Goal: Task Accomplishment & Management: Complete application form

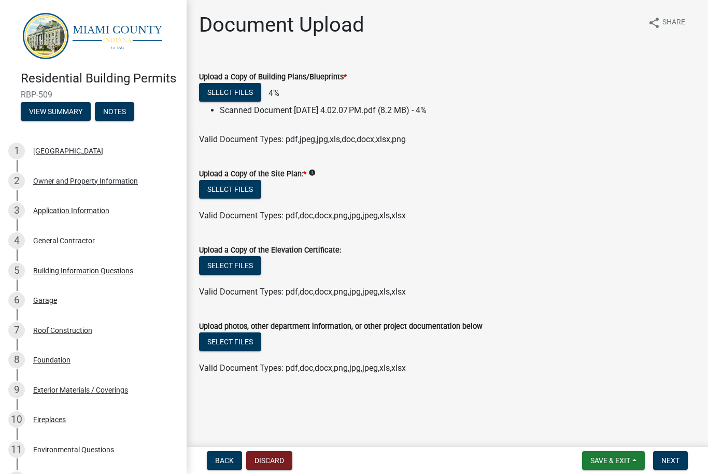
scroll to position [0, 1]
click at [236, 183] on button "Select files" at bounding box center [230, 189] width 62 height 19
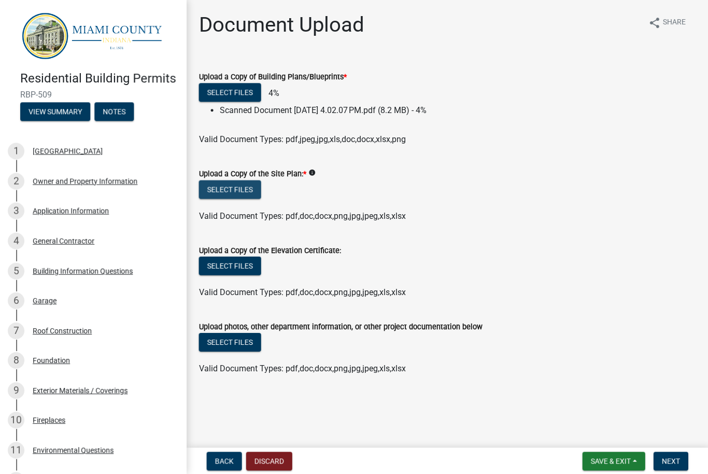
click at [223, 188] on button "Select files" at bounding box center [230, 189] width 62 height 19
click at [243, 190] on button "Select files" at bounding box center [230, 189] width 62 height 19
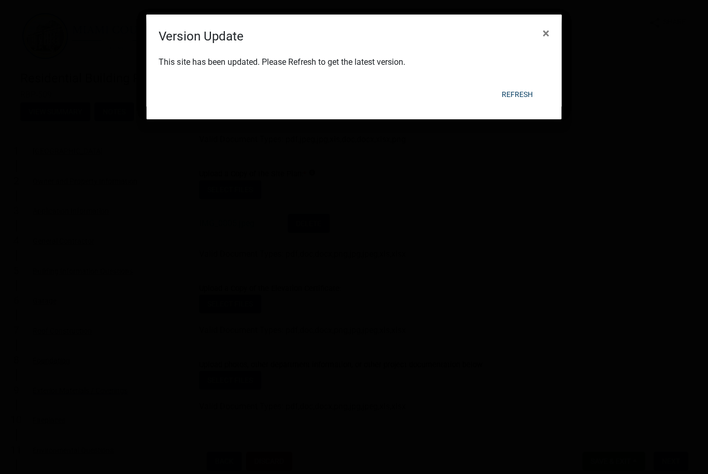
click at [518, 97] on button "Refresh" at bounding box center [517, 94] width 48 height 19
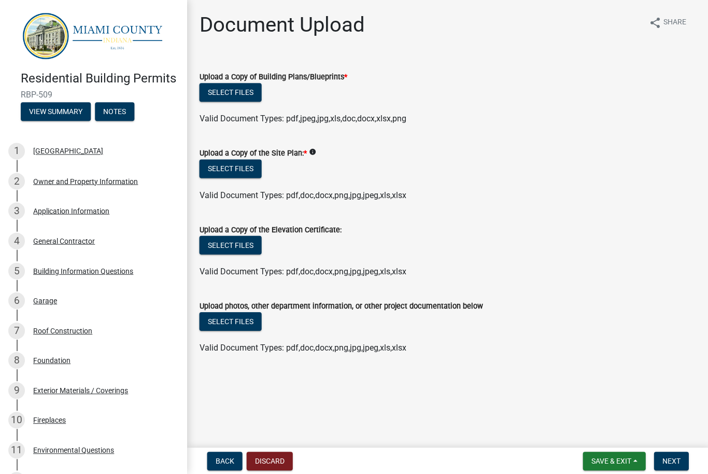
click at [242, 97] on button "Select files" at bounding box center [230, 92] width 62 height 19
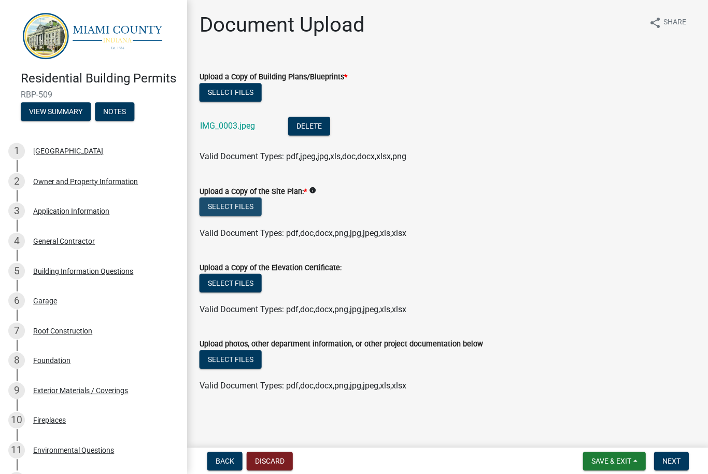
click at [242, 202] on button "Select files" at bounding box center [230, 206] width 62 height 19
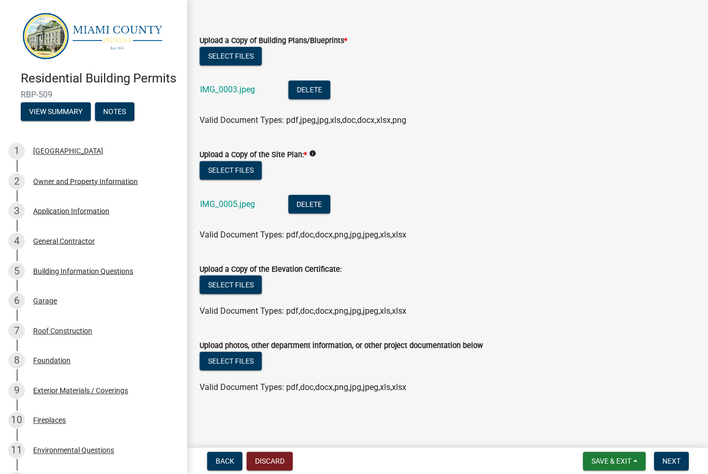
scroll to position [36, 0]
click at [669, 465] on button "Next" at bounding box center [670, 460] width 35 height 19
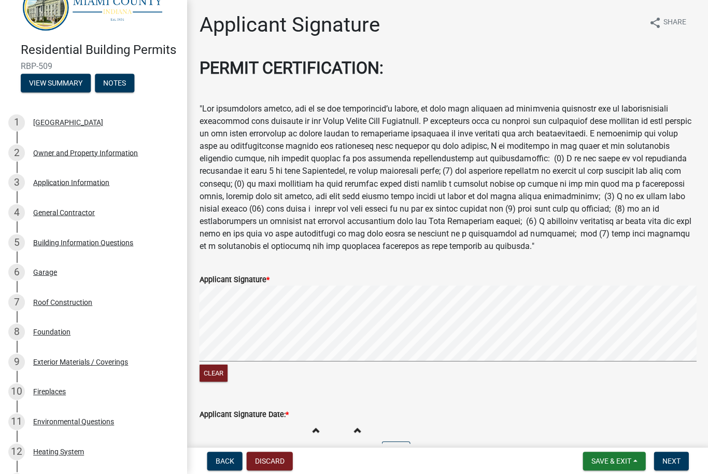
scroll to position [27, 0]
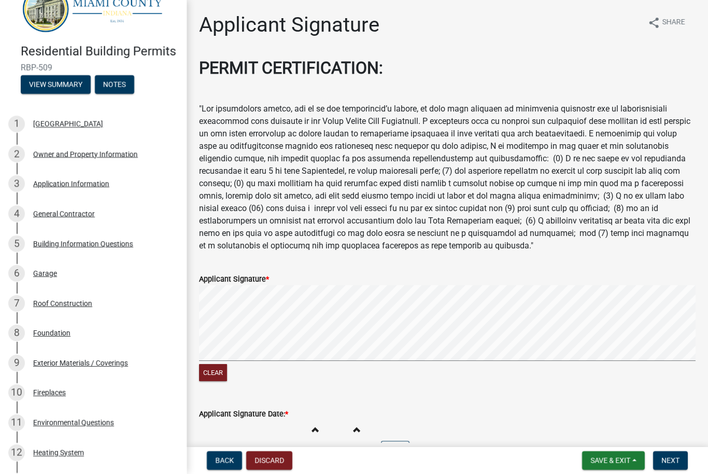
click at [671, 458] on span "Next" at bounding box center [670, 460] width 18 height 8
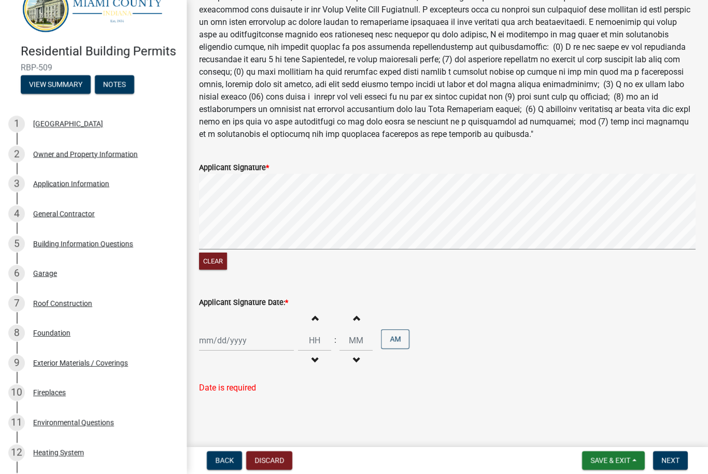
scroll to position [111, 0]
click at [221, 342] on div at bounding box center [246, 340] width 95 height 21
select select "9"
select select "2025"
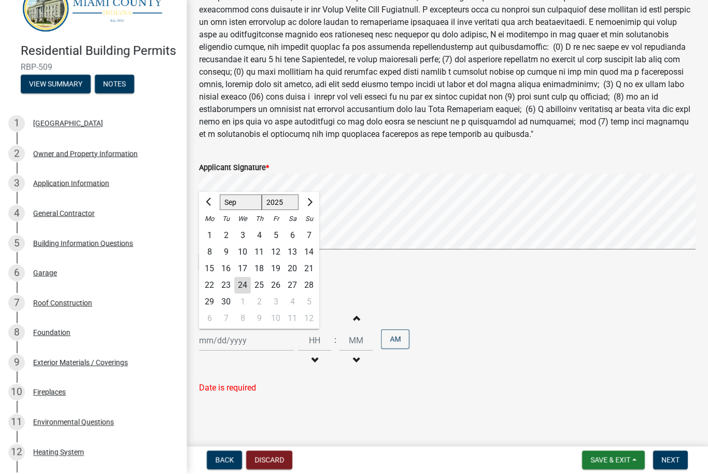
click at [244, 287] on div "24" at bounding box center [242, 285] width 17 height 17
type input "[DATE]"
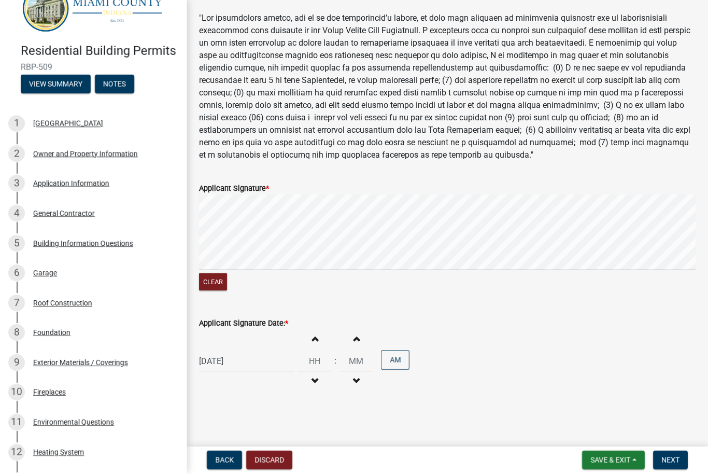
click at [312, 337] on span "button" at bounding box center [314, 338] width 5 height 8
type input "01"
type input "00"
click at [312, 336] on span "button" at bounding box center [314, 338] width 5 height 8
click at [307, 384] on button "Decrement hours" at bounding box center [315, 381] width 22 height 19
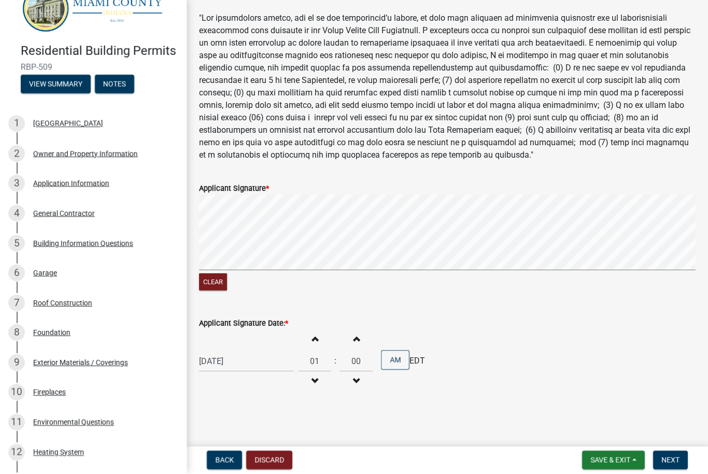
click at [312, 381] on span "button" at bounding box center [314, 381] width 5 height 8
click at [312, 380] on span "button" at bounding box center [314, 381] width 5 height 8
type input "11"
click at [354, 339] on span "button" at bounding box center [356, 338] width 5 height 8
click at [345, 337] on button "Increment minutes" at bounding box center [356, 339] width 22 height 19
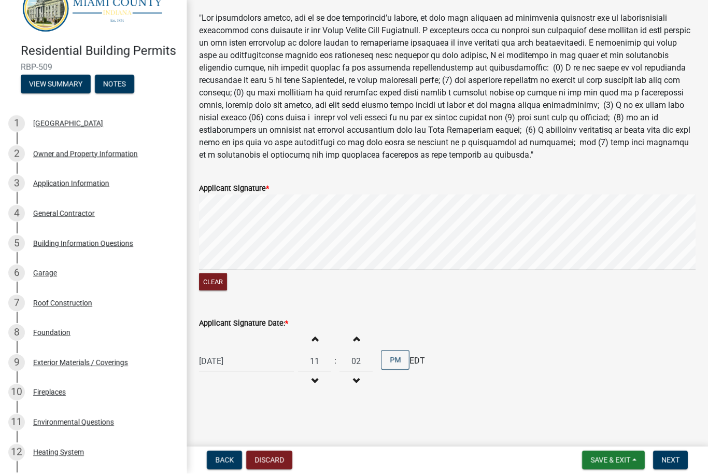
click at [354, 340] on span "button" at bounding box center [356, 338] width 5 height 8
click at [354, 338] on span "button" at bounding box center [356, 338] width 5 height 8
type input "04"
click at [384, 360] on button "PM" at bounding box center [395, 360] width 29 height 20
click at [672, 463] on span "Next" at bounding box center [670, 460] width 18 height 8
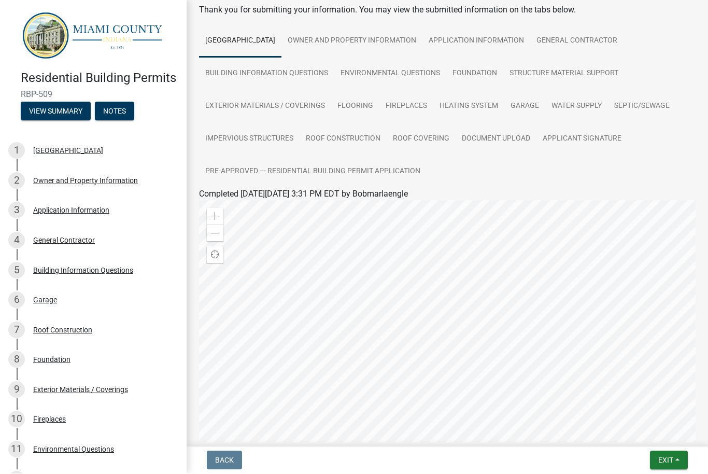
scroll to position [60, 0]
